Goal: Task Accomplishment & Management: Complete application form

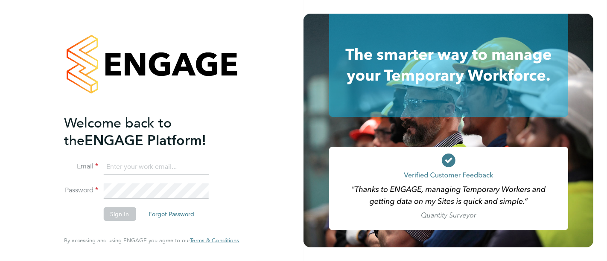
type input "[PERSON_NAME][EMAIL_ADDRESS][PERSON_NAME][DOMAIN_NAME]"
click at [124, 212] on button "Sign In" at bounding box center [119, 214] width 32 height 14
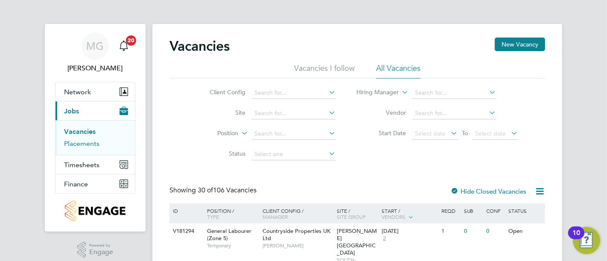
click at [91, 146] on link "Placements" at bounding box center [81, 143] width 35 height 8
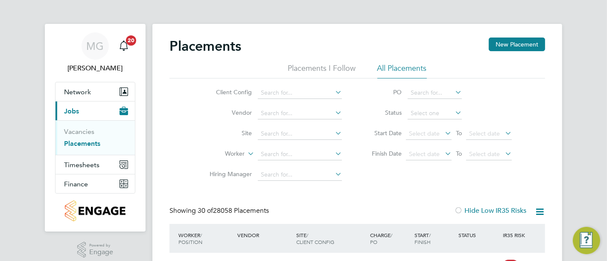
click at [298, 148] on input at bounding box center [300, 154] width 84 height 12
click at [286, 128] on input at bounding box center [300, 134] width 84 height 12
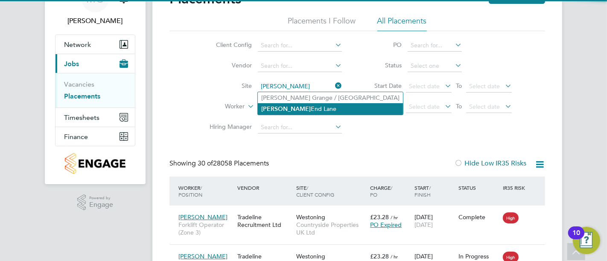
click at [295, 110] on li "[PERSON_NAME][GEOGRAPHIC_DATA][PERSON_NAME]" at bounding box center [330, 109] width 145 height 12
type input "[PERSON_NAME][GEOGRAPHIC_DATA][PERSON_NAME]"
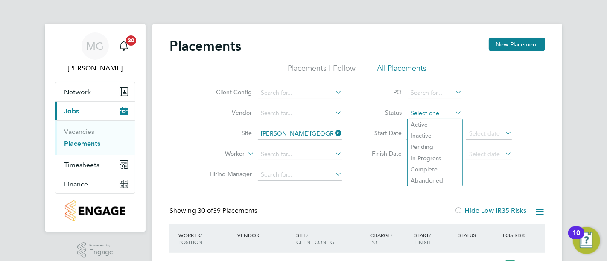
click at [444, 115] on input at bounding box center [434, 114] width 54 height 12
click at [439, 126] on li "Active" at bounding box center [434, 124] width 55 height 11
type input "Active"
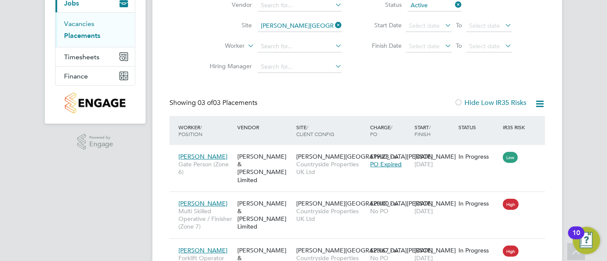
click at [74, 26] on link "Vacancies" at bounding box center [79, 24] width 30 height 8
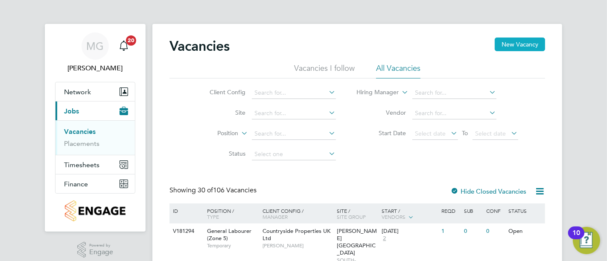
click at [524, 45] on button "New Vacancy" at bounding box center [519, 45] width 50 height 14
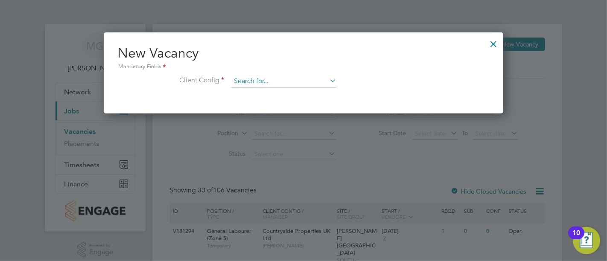
click at [241, 79] on input at bounding box center [283, 81] width 105 height 13
type input "g"
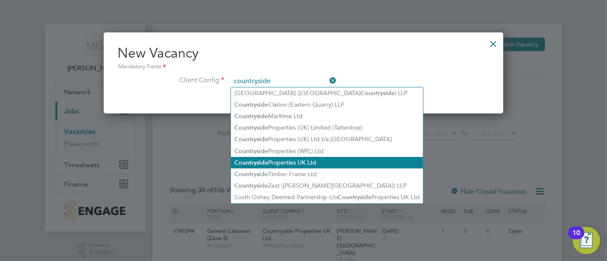
click at [331, 163] on li "Countryside Properties UK Ltd" at bounding box center [327, 163] width 192 height 12
type input "Countryside Properties UK Ltd"
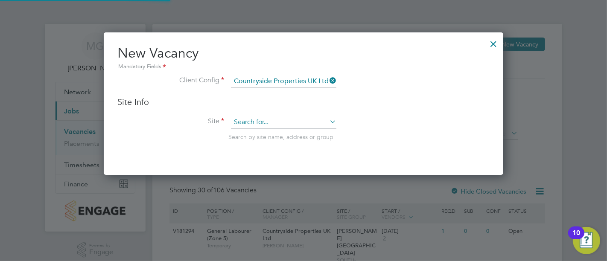
click at [275, 123] on input at bounding box center [283, 122] width 105 height 13
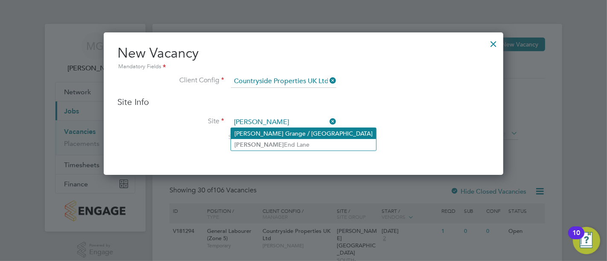
click at [277, 138] on li "[PERSON_NAME] Grange / [GEOGRAPHIC_DATA]" at bounding box center [303, 133] width 145 height 11
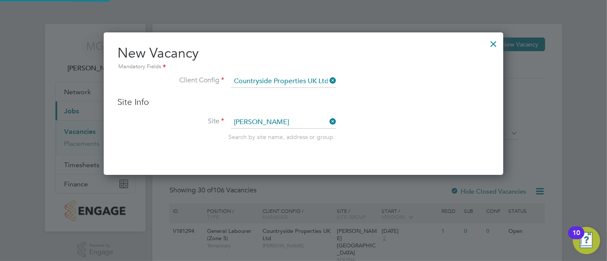
type input "[PERSON_NAME] Grange / [GEOGRAPHIC_DATA]"
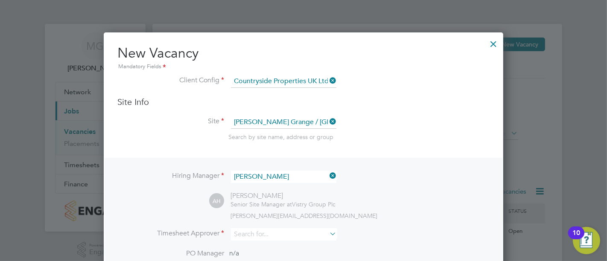
click at [328, 116] on icon at bounding box center [328, 122] width 0 height 12
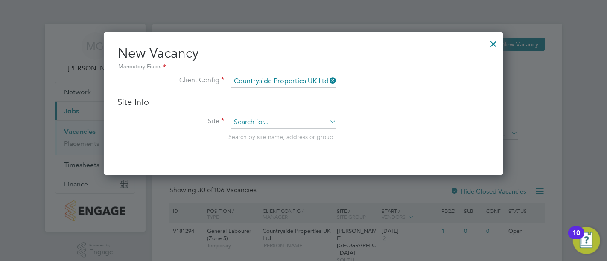
click at [288, 125] on input at bounding box center [283, 122] width 105 height 13
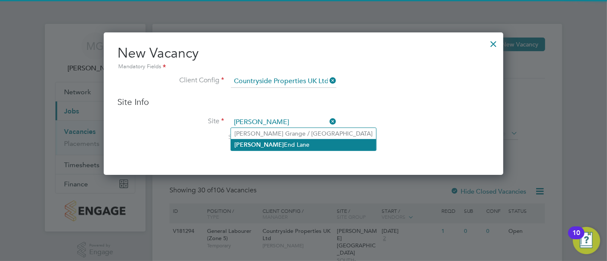
click at [277, 144] on li "[PERSON_NAME][GEOGRAPHIC_DATA][PERSON_NAME]" at bounding box center [303, 145] width 145 height 12
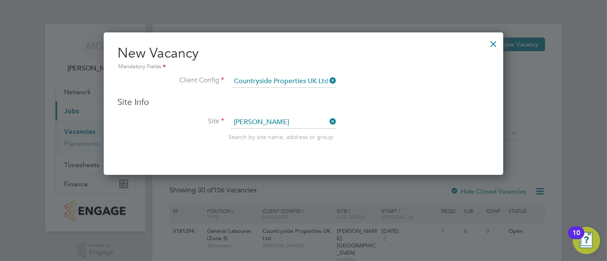
type input "[PERSON_NAME][GEOGRAPHIC_DATA][PERSON_NAME]"
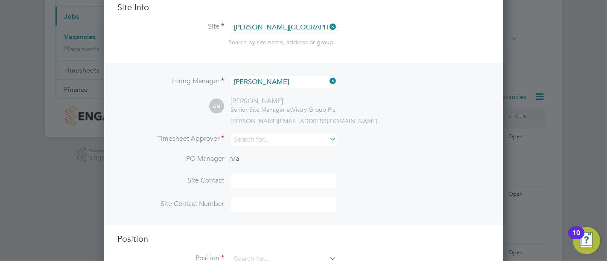
click at [282, 78] on input "[PERSON_NAME]" at bounding box center [283, 82] width 105 height 12
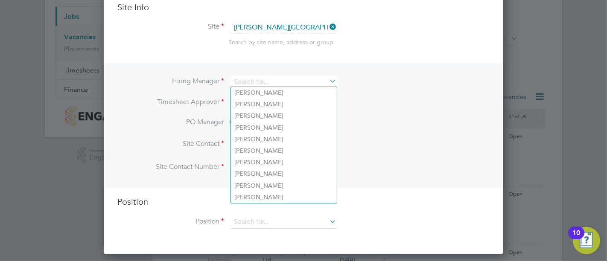
click at [365, 100] on li "Timesheet Approver" at bounding box center [303, 107] width 372 height 21
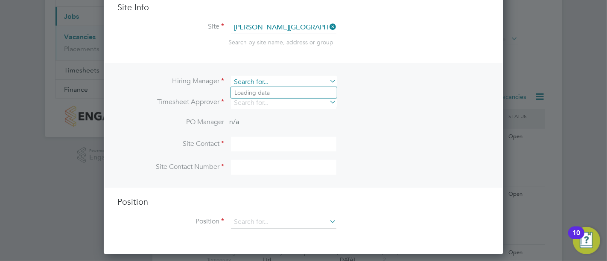
click at [282, 79] on input at bounding box center [283, 82] width 105 height 12
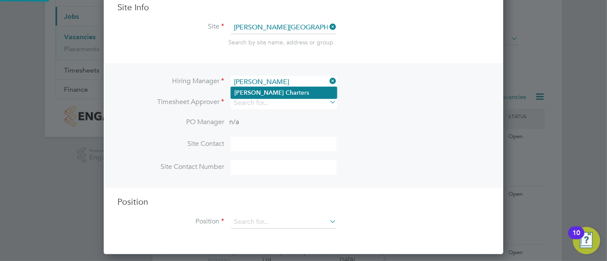
click at [288, 90] on li "[PERSON_NAME] ters" at bounding box center [284, 93] width 106 height 12
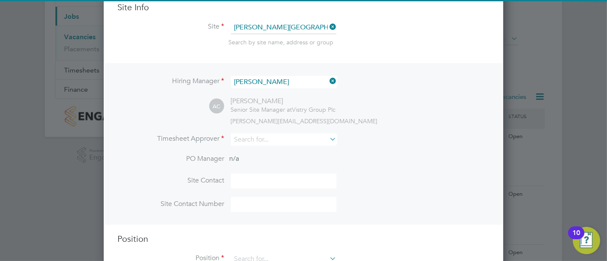
type input "[PERSON_NAME]"
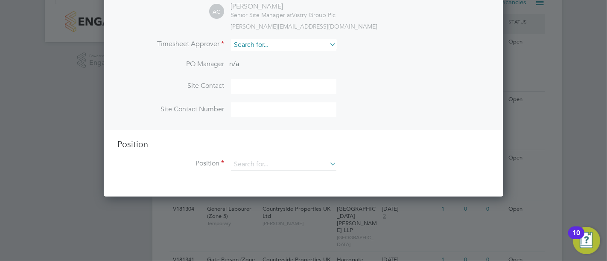
click at [278, 44] on input at bounding box center [283, 45] width 105 height 12
click at [285, 57] on b "Chart" at bounding box center [292, 55] width 15 height 7
type input "[PERSON_NAME]"
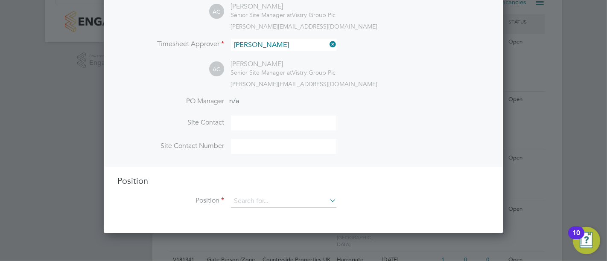
click at [262, 116] on input at bounding box center [283, 123] width 105 height 15
type input "[PERSON_NAME]"
click at [276, 144] on input at bounding box center [283, 146] width 105 height 15
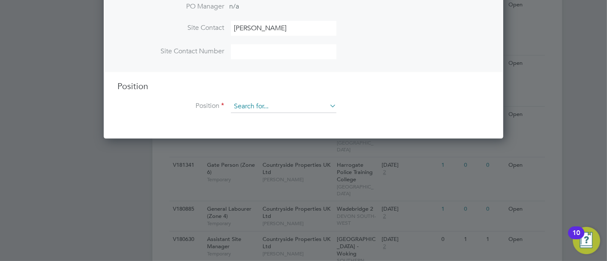
click at [302, 105] on input at bounding box center [283, 106] width 105 height 13
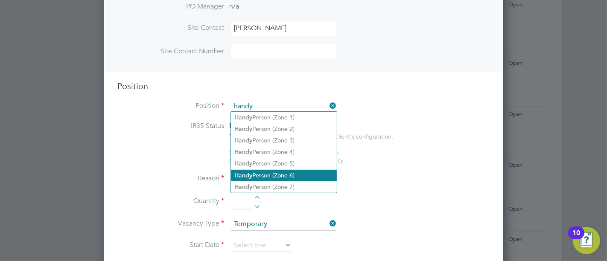
click at [309, 174] on li "Handy Person (Zone 6)" at bounding box center [284, 176] width 106 height 12
type input "Handy Person (Zone 6)"
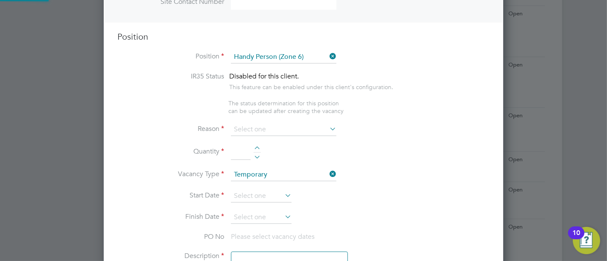
type textarea "- Perform repair and maintenance tasks on doors, furniture, fixtures and applia…"
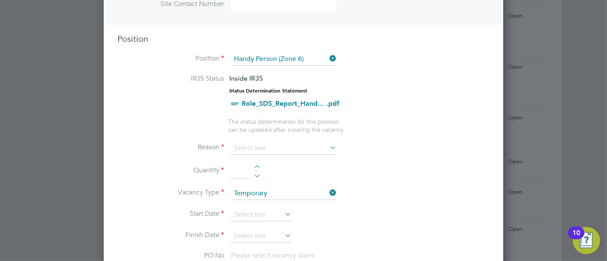
click at [256, 165] on div at bounding box center [256, 168] width 7 height 6
type input "1"
click at [259, 142] on input at bounding box center [283, 148] width 105 height 13
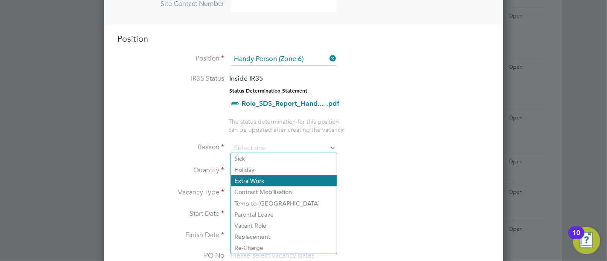
click at [268, 179] on li "Extra Work" at bounding box center [284, 180] width 106 height 11
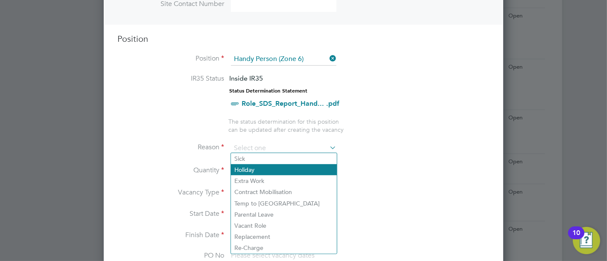
type input "Extra Work"
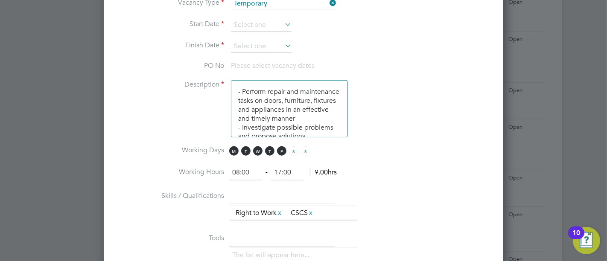
click at [283, 20] on icon at bounding box center [283, 24] width 0 height 12
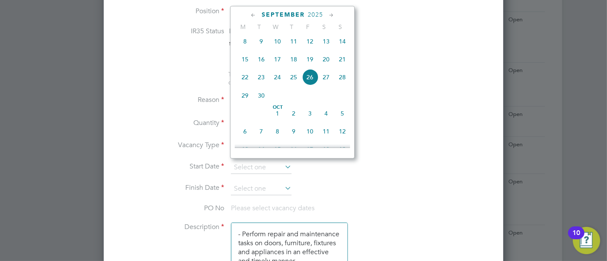
click at [248, 80] on span "22" at bounding box center [245, 77] width 16 height 16
type input "[DATE]"
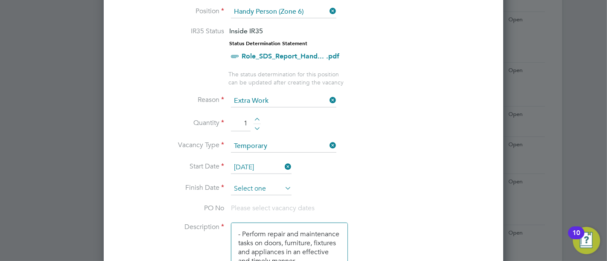
click at [274, 185] on input at bounding box center [261, 189] width 61 height 13
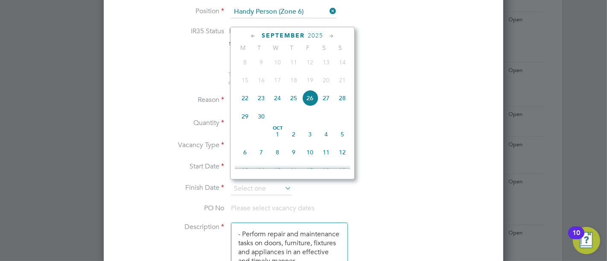
click at [262, 121] on span "30" at bounding box center [261, 116] width 16 height 16
type input "[DATE]"
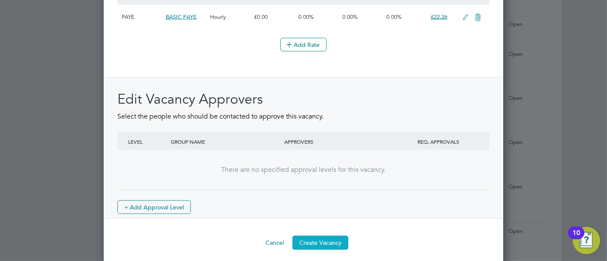
click at [328, 236] on button "Create Vacancy" at bounding box center [320, 243] width 56 height 14
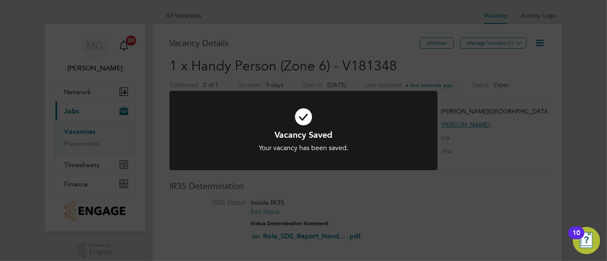
click at [502, 104] on div "Vacancy Saved Your vacancy has been saved. Cancel Okay" at bounding box center [303, 130] width 607 height 261
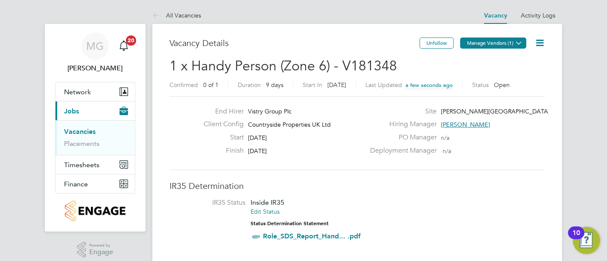
click at [499, 38] on button "Manage Vendors (1)" at bounding box center [493, 43] width 66 height 11
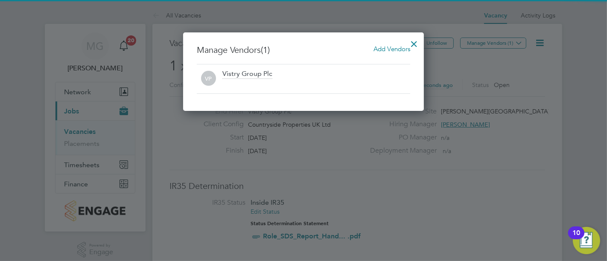
click at [378, 50] on span "Add Vendors" at bounding box center [391, 49] width 37 height 8
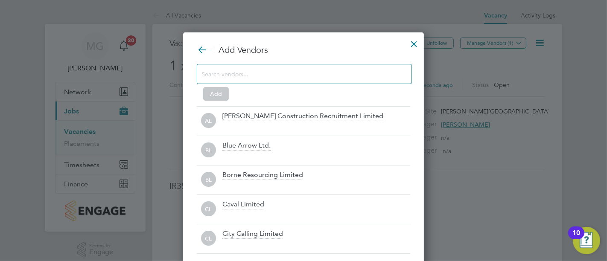
click at [301, 76] on input at bounding box center [297, 73] width 192 height 11
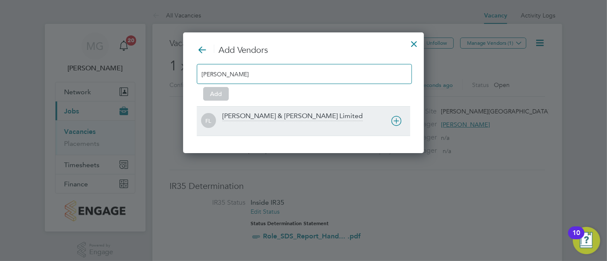
type input "[PERSON_NAME]"
click at [401, 120] on icon at bounding box center [396, 121] width 11 height 11
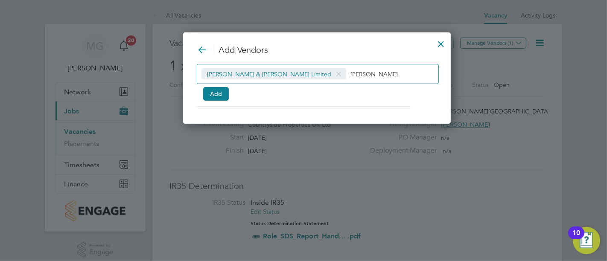
click at [221, 102] on div "Add Vendors [PERSON_NAME] & [PERSON_NAME] Limited [PERSON_NAME] Add" at bounding box center [317, 75] width 240 height 62
click at [220, 95] on button "Add" at bounding box center [216, 94] width 26 height 14
